Goal: Find contact information: Find contact information

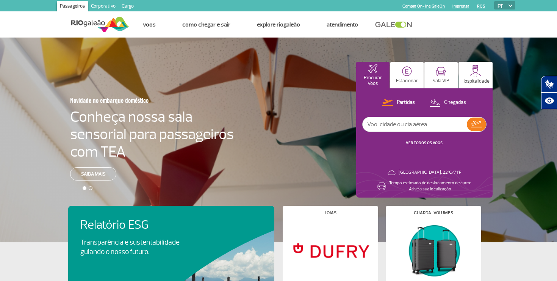
click at [456, 6] on link "Imprensa" at bounding box center [460, 6] width 17 height 5
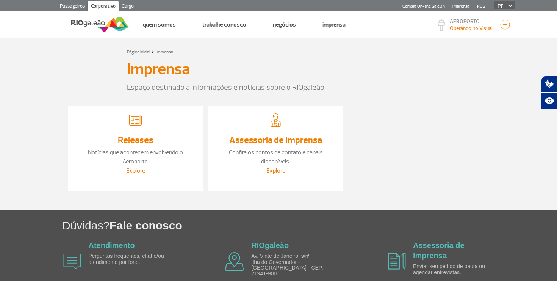
click at [139, 167] on link "Explore" at bounding box center [135, 171] width 19 height 8
click at [279, 167] on link "Explore" at bounding box center [275, 171] width 19 height 8
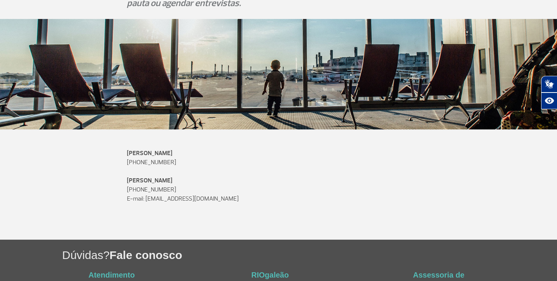
scroll to position [116, 0]
click at [153, 192] on p "[PERSON_NAME] [PHONE_NUMBER]" at bounding box center [278, 184] width 303 height 18
click at [153, 186] on p "[PERSON_NAME] [PHONE_NUMBER]" at bounding box center [278, 184] width 303 height 18
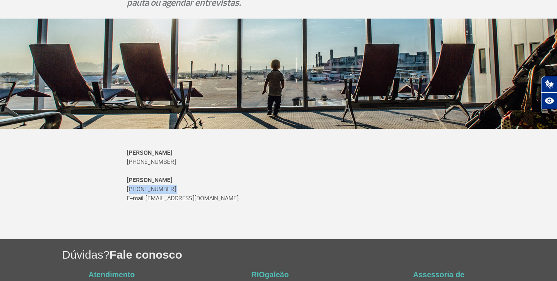
drag, startPoint x: 145, startPoint y: 159, endPoint x: 217, endPoint y: 158, distance: 72.3
click at [217, 158] on p "[PERSON_NAME] [PHONE_NUMBER]" at bounding box center [278, 157] width 303 height 18
